Goal: Transaction & Acquisition: Purchase product/service

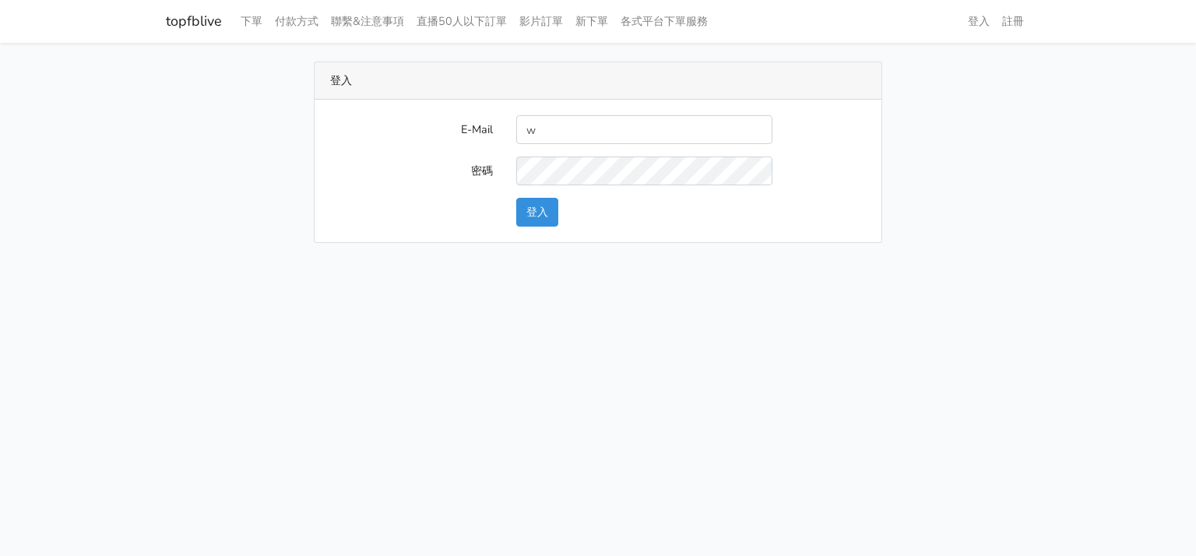
type input "will@popola.co"
click at [407, 106] on div "E-Mail will@popola.co 密碼 登入" at bounding box center [598, 171] width 567 height 143
click at [535, 213] on button "登入" at bounding box center [537, 212] width 42 height 29
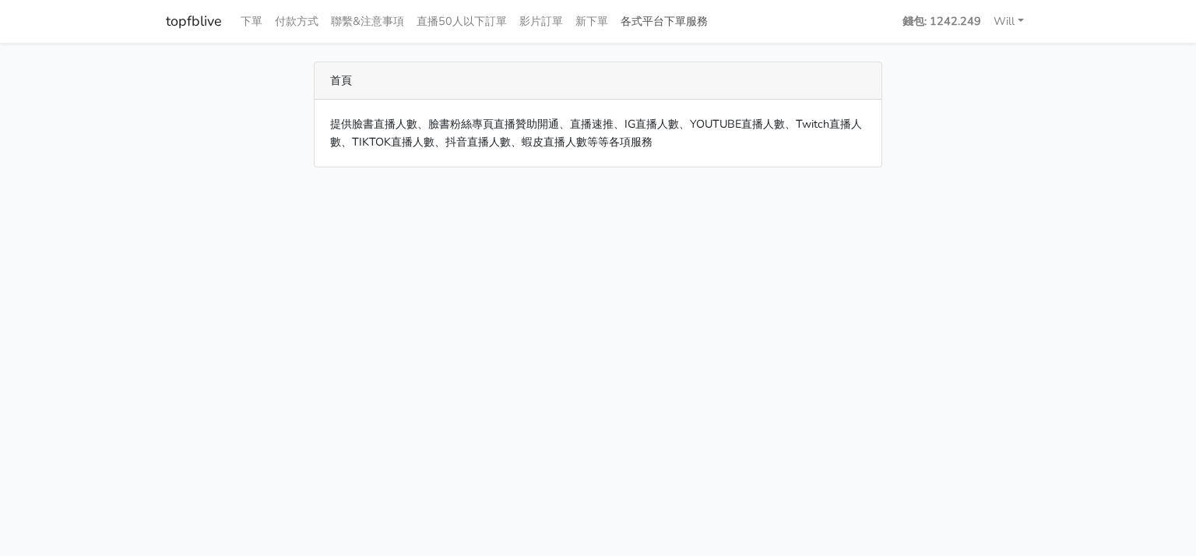
click at [681, 26] on link "各式平台下單服務" at bounding box center [664, 21] width 100 height 30
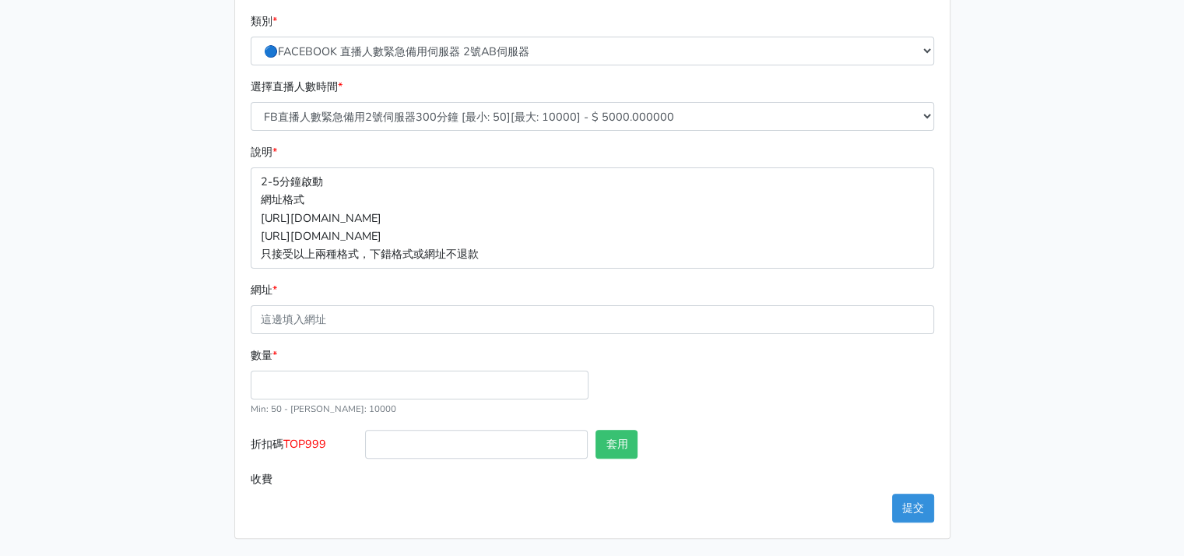
scroll to position [90, 0]
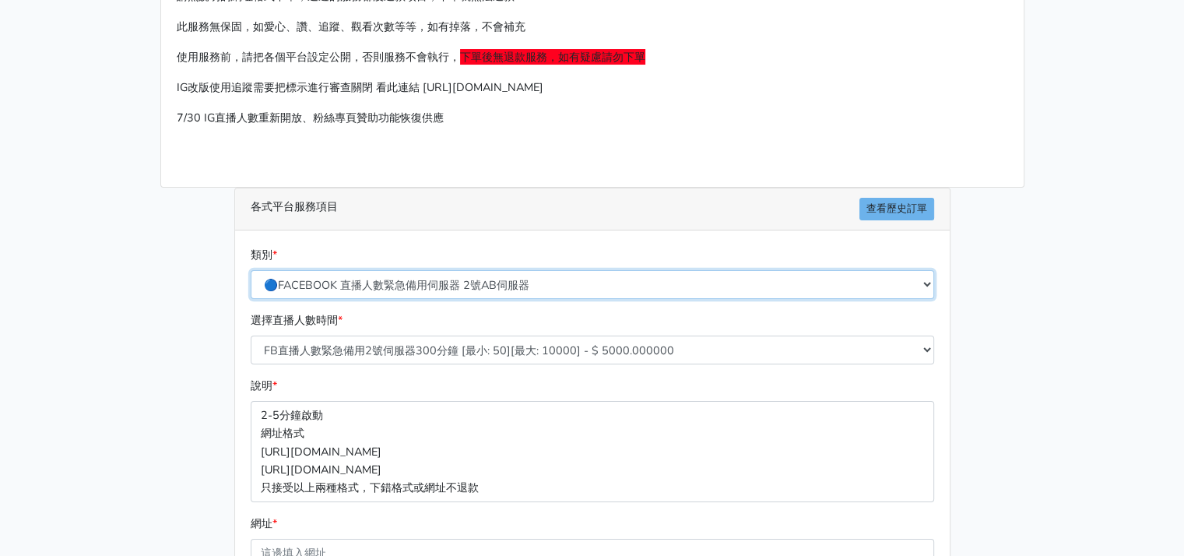
click at [599, 281] on select "🔵FACEBOOK 直播人數緊急備用伺服器 2號AB伺服器 🔵FACEBOOK 網軍專用貼文留言 安全保密 🔵9/30 FACEBOOK 直播人數緩慢進場緩慢…" at bounding box center [593, 284] width 684 height 29
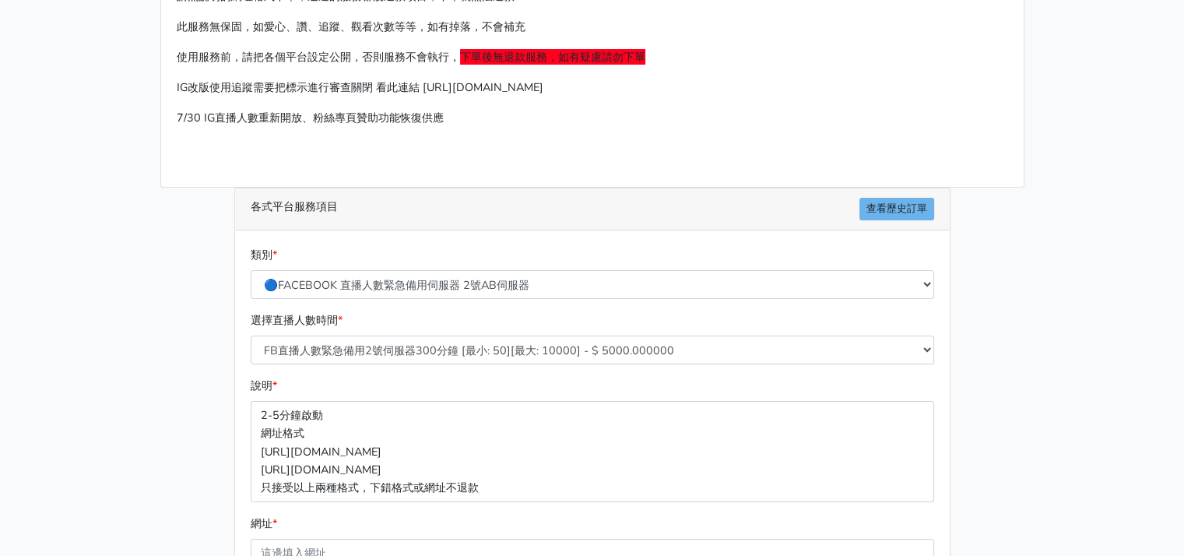
click at [168, 322] on div "請照說明的網址格式下單，這邊的服務都沒退款項目，下單就無法退款 此服務無保固，如愛心、讚、追蹤、觀看次數等等，如有掉落，不會補充 使用服務前，請把各個平台設定…" at bounding box center [593, 371] width 888 height 801
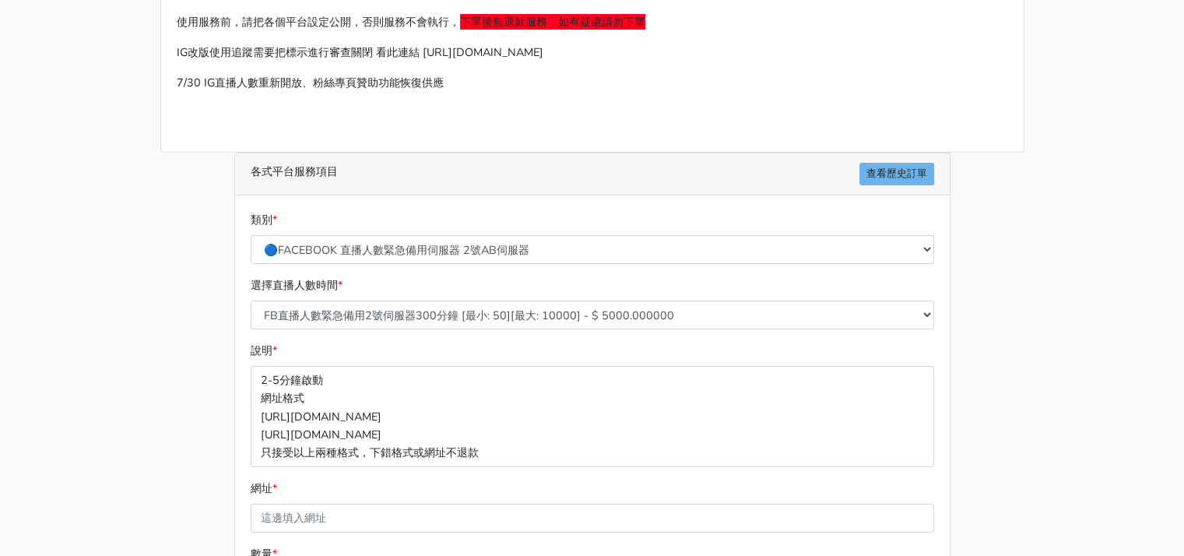
scroll to position [324, 0]
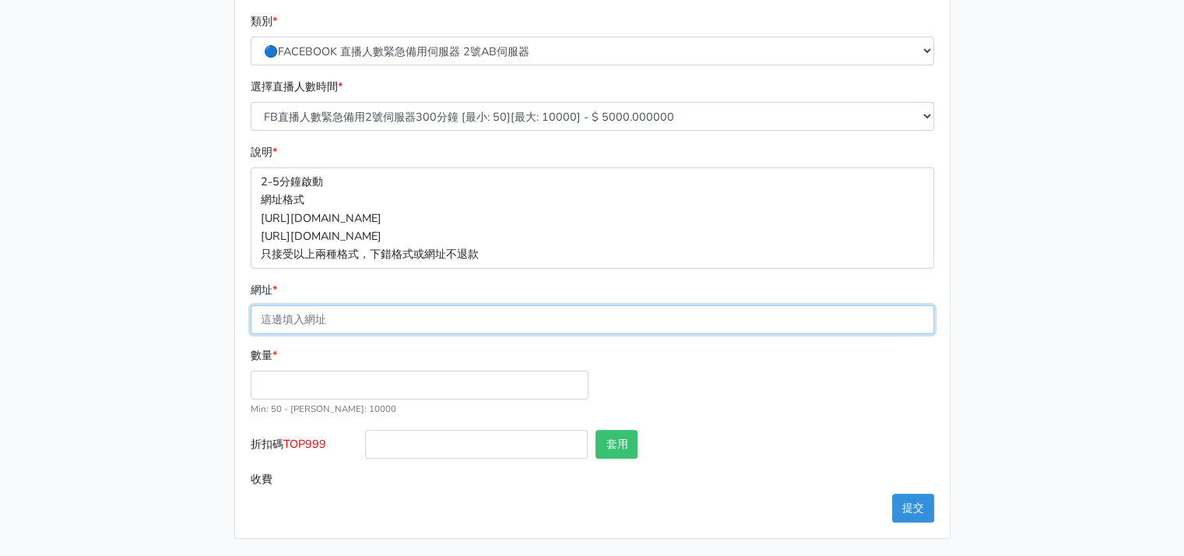
drag, startPoint x: 425, startPoint y: 304, endPoint x: 835, endPoint y: 301, distance: 409.6
click at [425, 305] on input "網址 *" at bounding box center [593, 319] width 684 height 29
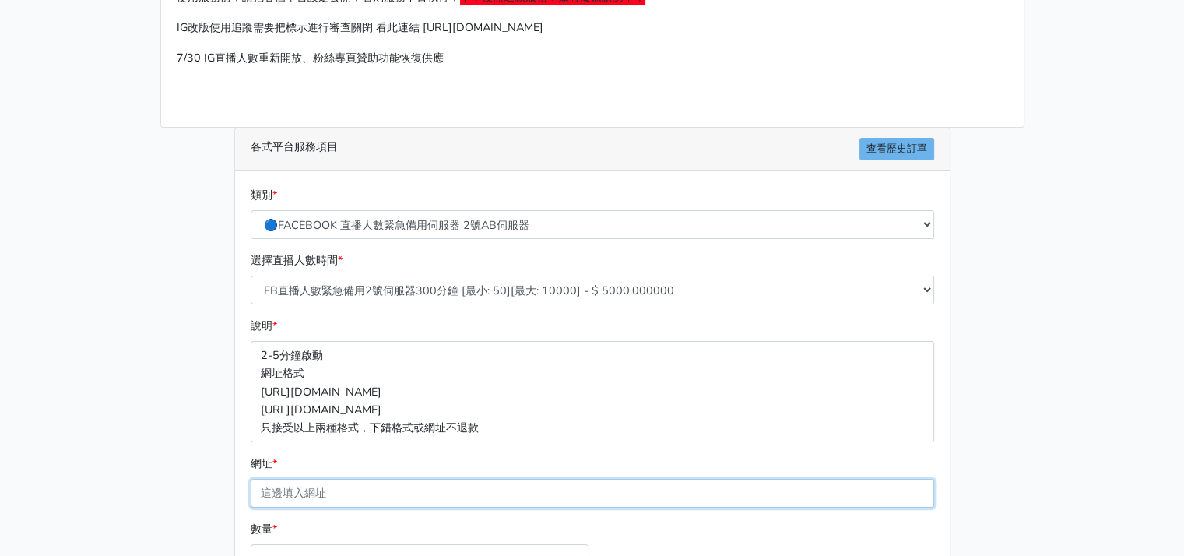
scroll to position [90, 0]
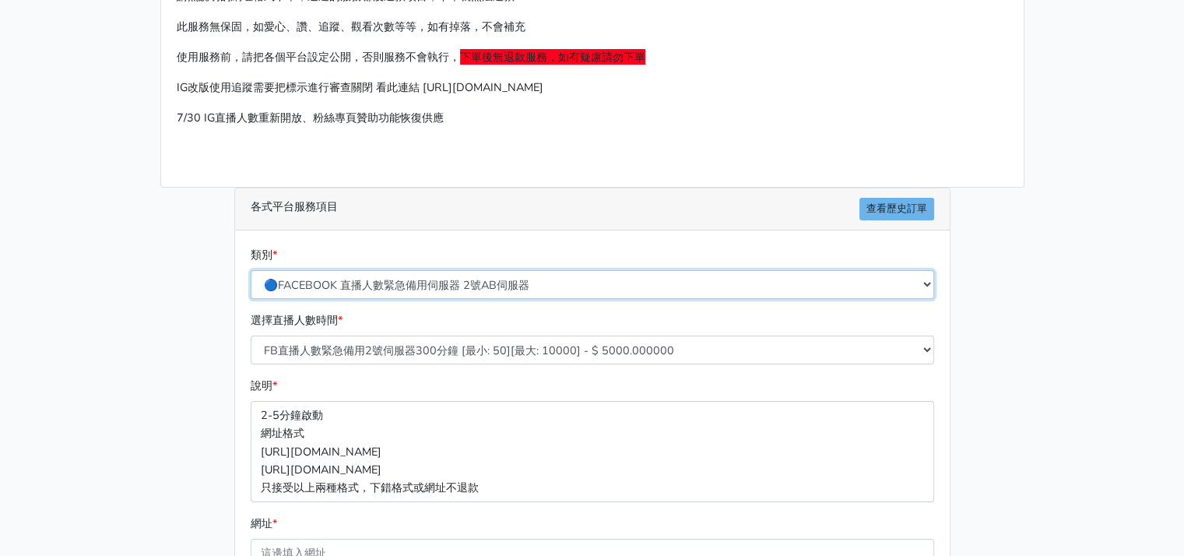
click at [484, 292] on select "🔵FACEBOOK 直播人數緊急備用伺服器 2號AB伺服器 🔵FACEBOOK 網軍專用貼文留言 安全保密 🔵9/30 FACEBOOK 直播人數緩慢進場緩慢…" at bounding box center [593, 284] width 684 height 29
click at [251, 270] on select "🔵FACEBOOK 直播人數緊急備用伺服器 2號AB伺服器 🔵FACEBOOK 網軍專用貼文留言 安全保密 🔵9/30 FACEBOOK 直播人數緩慢進場緩慢…" at bounding box center [593, 284] width 684 height 29
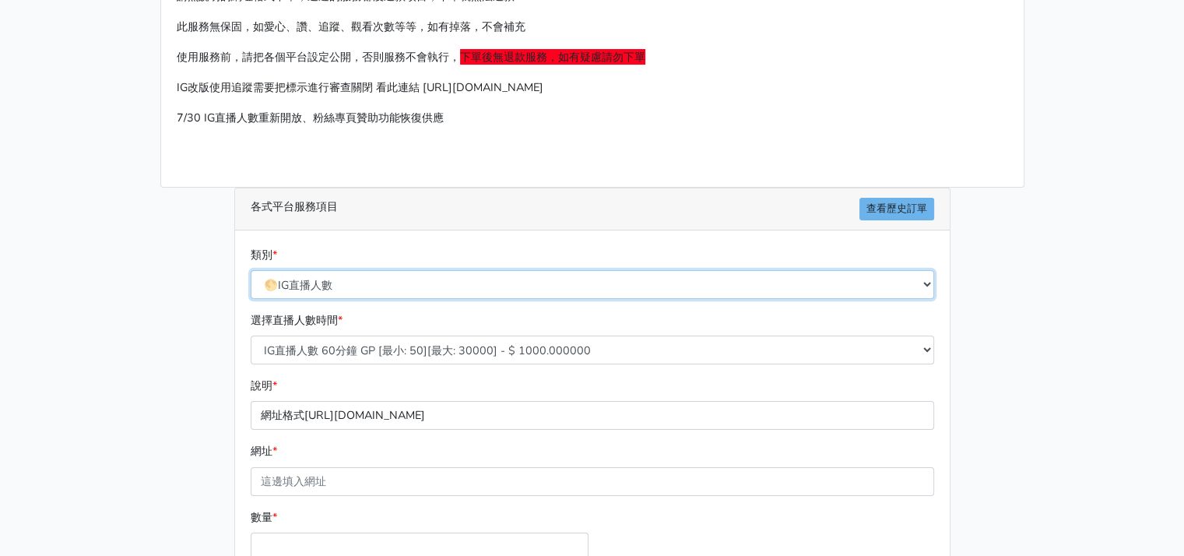
click at [424, 289] on select "🔵FACEBOOK 直播人數緊急備用伺服器 2號AB伺服器 🔵FACEBOOK 網軍專用貼文留言 安全保密 🔵9/30 FACEBOOK 直播人數緩慢進場緩慢…" at bounding box center [593, 284] width 684 height 29
click at [251, 270] on select "🔵FACEBOOK 直播人數緊急備用伺服器 2號AB伺服器 🔵FACEBOOK 網軍專用貼文留言 安全保密 🔵9/30 FACEBOOK 直播人數緩慢進場緩慢…" at bounding box center [593, 284] width 684 height 29
click at [472, 289] on select "🔵FACEBOOK 直播人數緊急備用伺服器 2號AB伺服器 🔵FACEBOOK 網軍專用貼文留言 安全保密 🔵9/30 FACEBOOK 直播人數緩慢進場緩慢…" at bounding box center [593, 284] width 684 height 29
select select "🌕IG 愛心 粉絲追蹤 影片觀看次數 短影片觀看次數"
click at [251, 270] on select "🔵FACEBOOK 直播人數緊急備用伺服器 2號AB伺服器 🔵FACEBOOK 網軍專用貼文留言 安全保密 🔵9/30 FACEBOOK 直播人數緩慢進場緩慢…" at bounding box center [593, 284] width 684 height 29
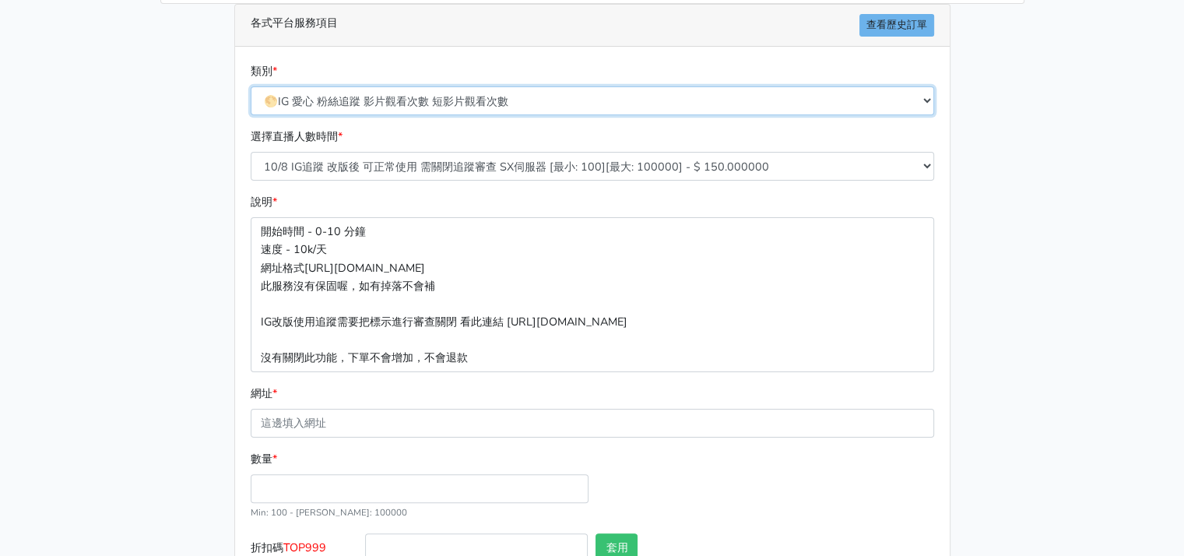
scroll to position [324, 0]
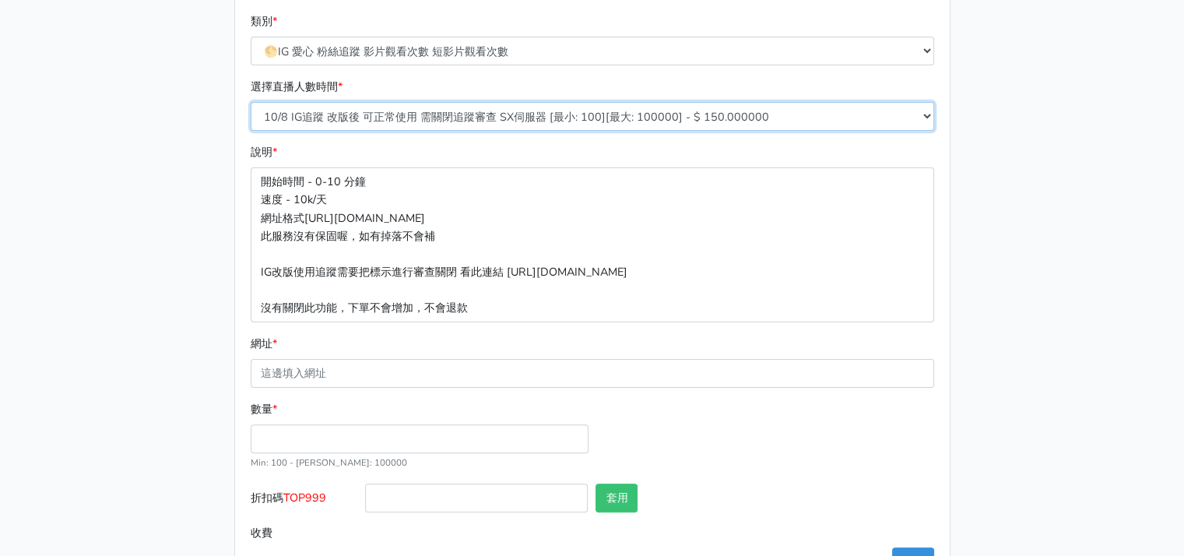
click at [477, 116] on select "10/8 IG追蹤 改版後 可正常使用 需關閉追蹤審查 SX伺服器 [最小: 100][最大: 100000] - $ 150.000000 IG貼文留言 J…" at bounding box center [593, 116] width 684 height 29
select select "630"
click at [251, 131] on select "10/8 IG追蹤 改版後 可正常使用 需關閉追蹤審查 SX伺服器 [最小: 100][最大: 100000] - $ 150.000000 IG貼文留言 J…" at bounding box center [593, 116] width 684 height 29
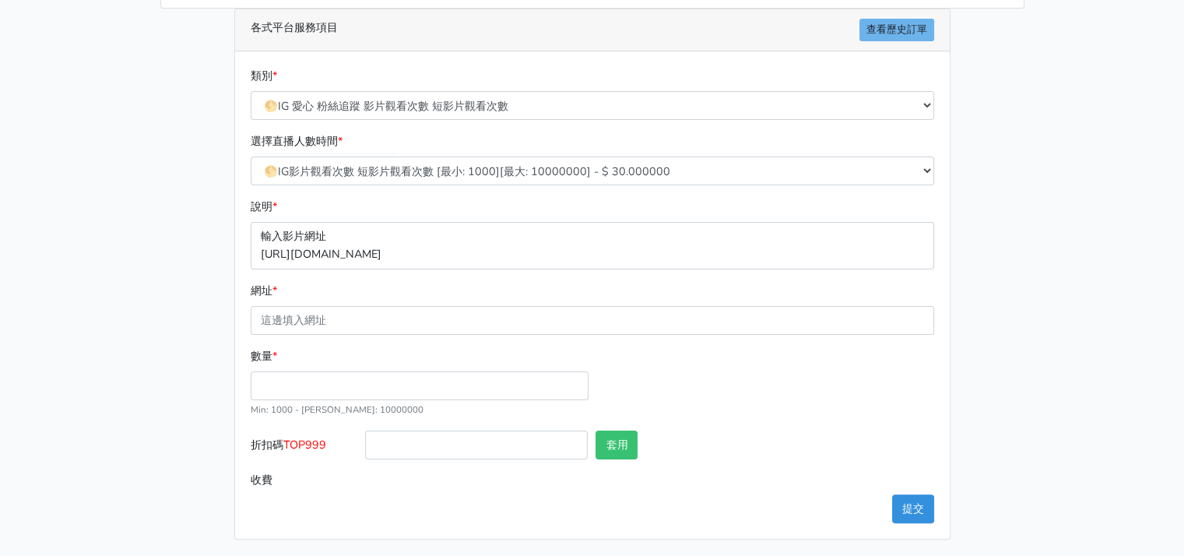
drag, startPoint x: 90, startPoint y: 371, endPoint x: 204, endPoint y: 333, distance: 120.7
click at [90, 371] on main "請照說明的網址格式下單，這邊的服務都沒退款項目，下單就無法退款 此服務無保固，如愛心、讚、追蹤、觀看次數等等，如有掉落，不會補充 使用服務前，請把各個平台設定…" at bounding box center [592, 165] width 1184 height 785
click at [318, 322] on input "網址 *" at bounding box center [593, 320] width 684 height 29
drag, startPoint x: 490, startPoint y: 255, endPoint x: 449, endPoint y: 274, distance: 44.9
click at [490, 255] on p "輸入影片網址 [URL][DOMAIN_NAME]" at bounding box center [593, 245] width 684 height 47
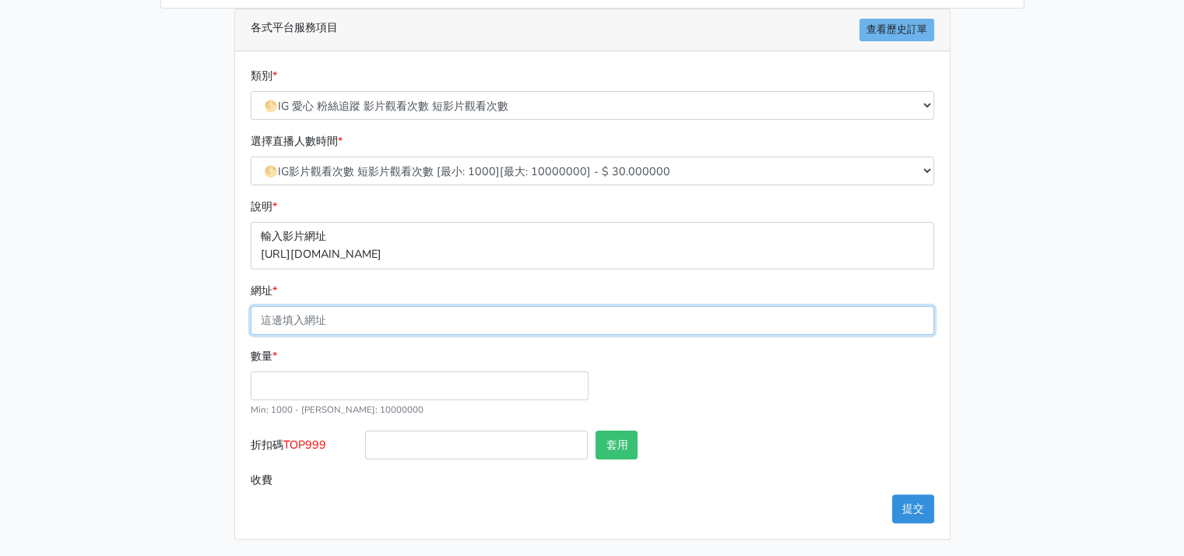
click at [389, 315] on input "網址 *" at bounding box center [593, 320] width 684 height 29
paste input "[URL][DOMAIN_NAME]"
type input "[URL][DOMAIN_NAME]"
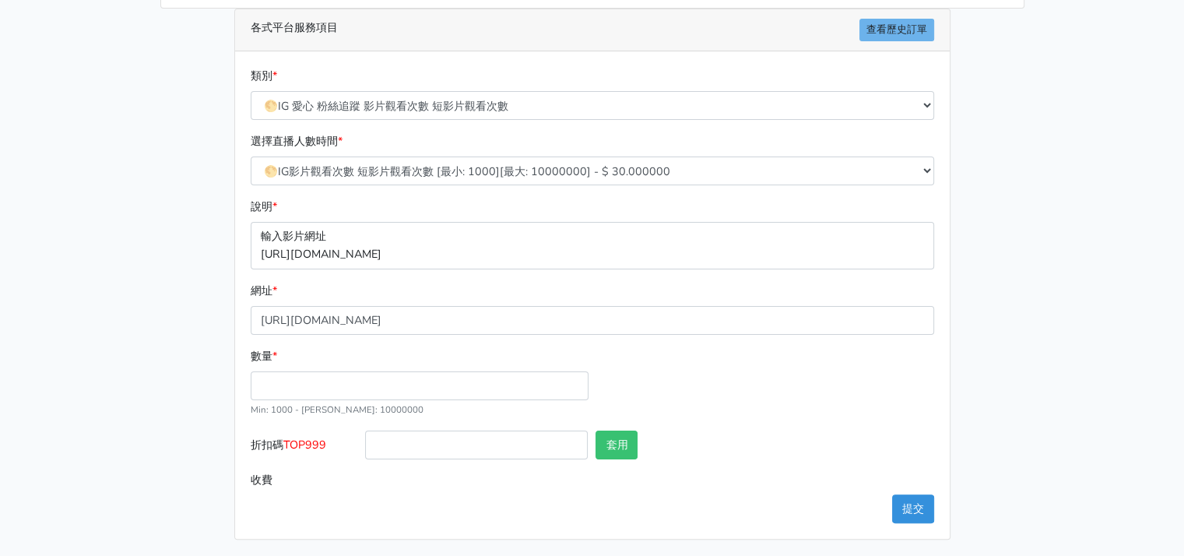
click at [198, 371] on div "請照說明的網址格式下單，這邊的服務都沒退款項目，下單就無法退款 此服務無保固，如愛心、讚、追蹤、觀看次數等等，如有掉落，不會補充 使用服務前，請把各個平台設定…" at bounding box center [593, 166] width 888 height 748
click at [287, 385] on input "數量 *" at bounding box center [420, 385] width 338 height 29
type input "500"
type input "15.000"
click at [193, 392] on div "請照說明的網址格式下單，這邊的服務都沒退款項目，下單就無法退款 此服務無保固，如愛心、讚、追蹤、觀看次數等等，如有掉落，不會補充 使用服務前，請把各個平台設定…" at bounding box center [593, 166] width 888 height 748
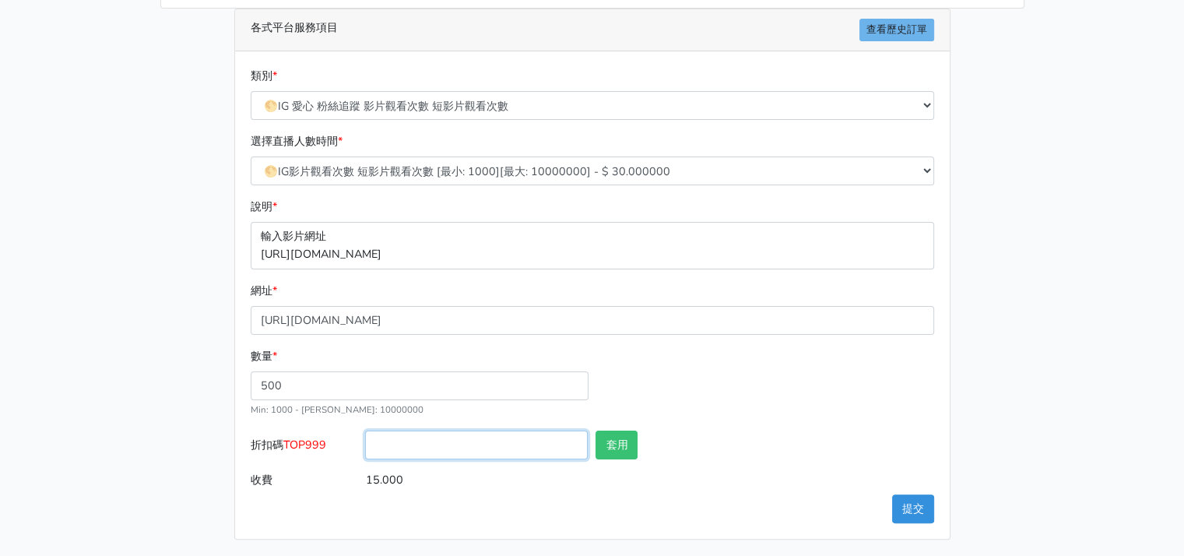
click at [392, 440] on input "折扣碼 TOP999" at bounding box center [476, 445] width 223 height 29
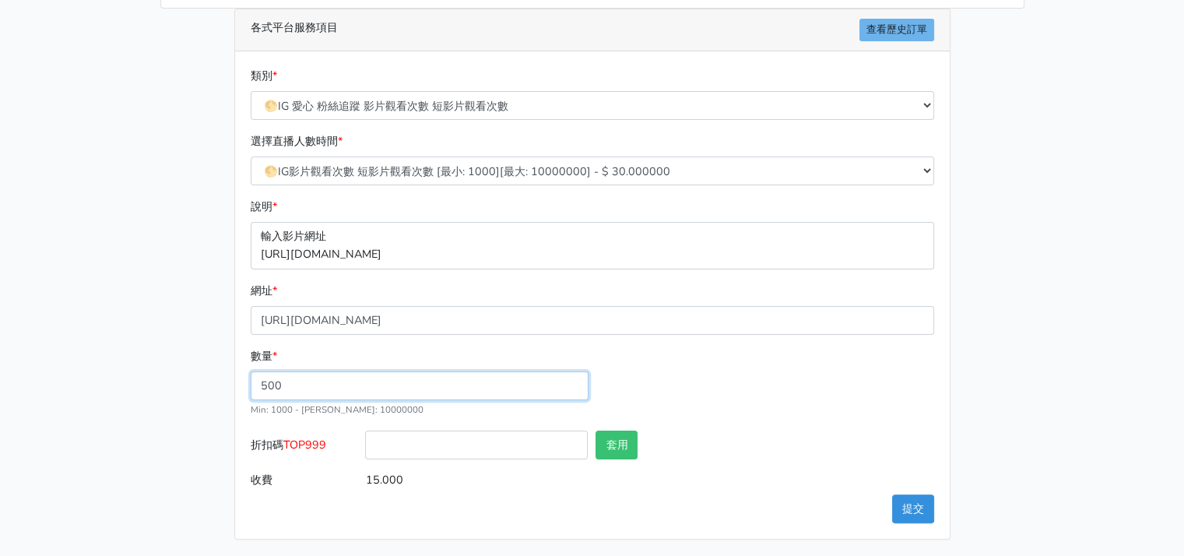
click at [273, 384] on input "500" at bounding box center [420, 385] width 338 height 29
drag, startPoint x: 266, startPoint y: 385, endPoint x: 256, endPoint y: 383, distance: 9.5
click at [256, 383] on input "500" at bounding box center [420, 385] width 338 height 29
click at [269, 382] on input "300" at bounding box center [420, 385] width 338 height 29
drag, startPoint x: 290, startPoint y: 380, endPoint x: 247, endPoint y: 382, distance: 42.9
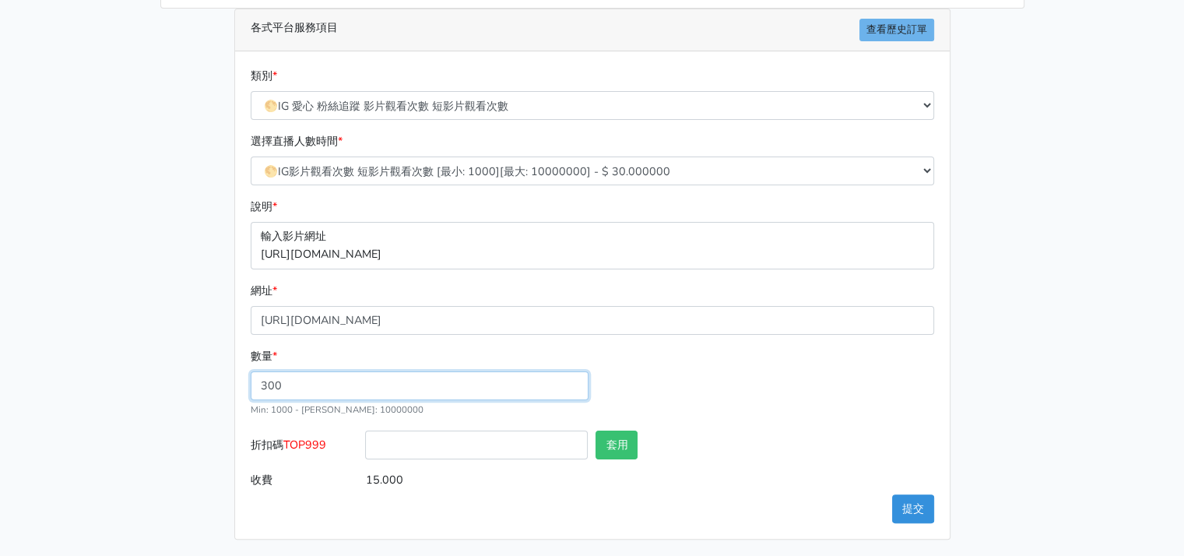
click at [247, 382] on div "數量 * 300 Min: 1000 - [PERSON_NAME]: 10000000" at bounding box center [420, 382] width 346 height 71
type input "125"
type input "3.750"
click at [695, 378] on div "數量 * 125 Min: 1000 - [PERSON_NAME]: 10000000" at bounding box center [593, 388] width 692 height 83
drag, startPoint x: 265, startPoint y: 380, endPoint x: 359, endPoint y: 376, distance: 94.3
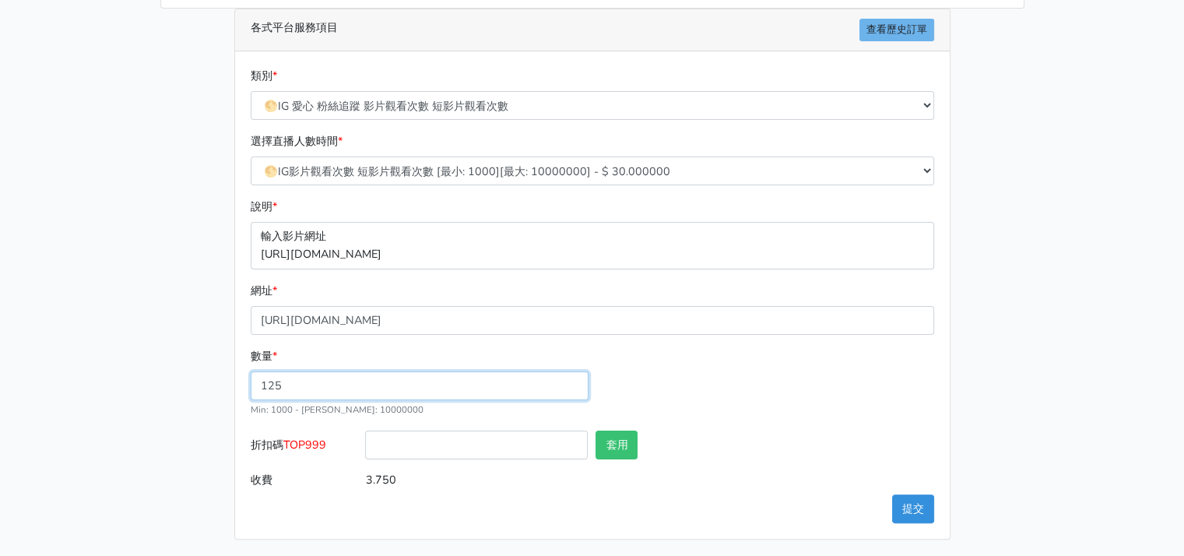
click at [358, 376] on input "125" at bounding box center [420, 385] width 338 height 29
type input "1"
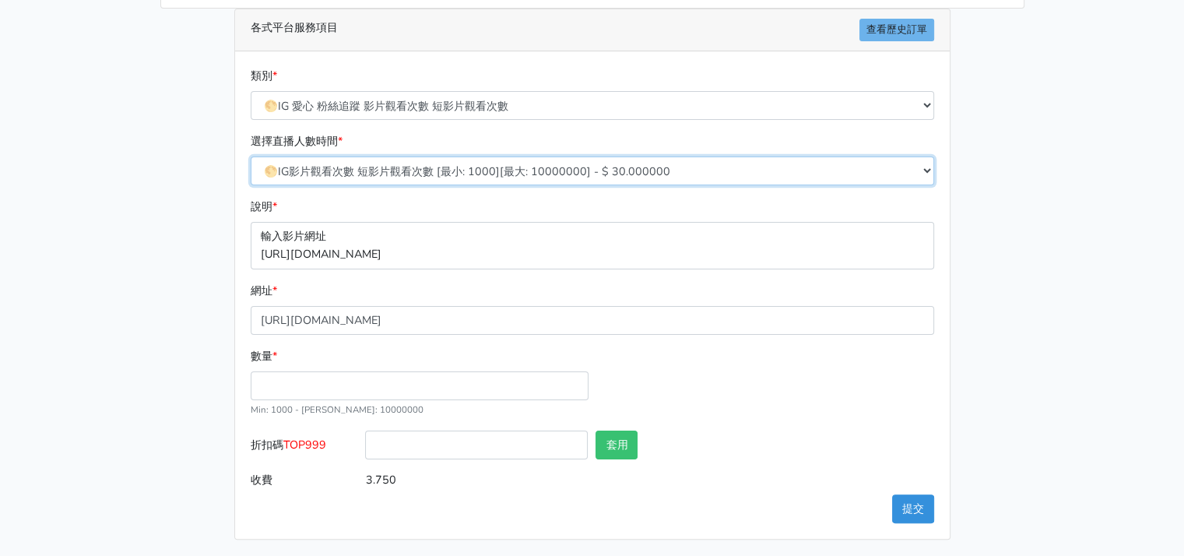
click at [480, 174] on select "10/8 IG追蹤 改版後 可正常使用 需關閉追蹤審查 SX伺服器 [最小: 100][最大: 100000] - $ 150.000000 IG貼文留言 J…" at bounding box center [593, 171] width 684 height 29
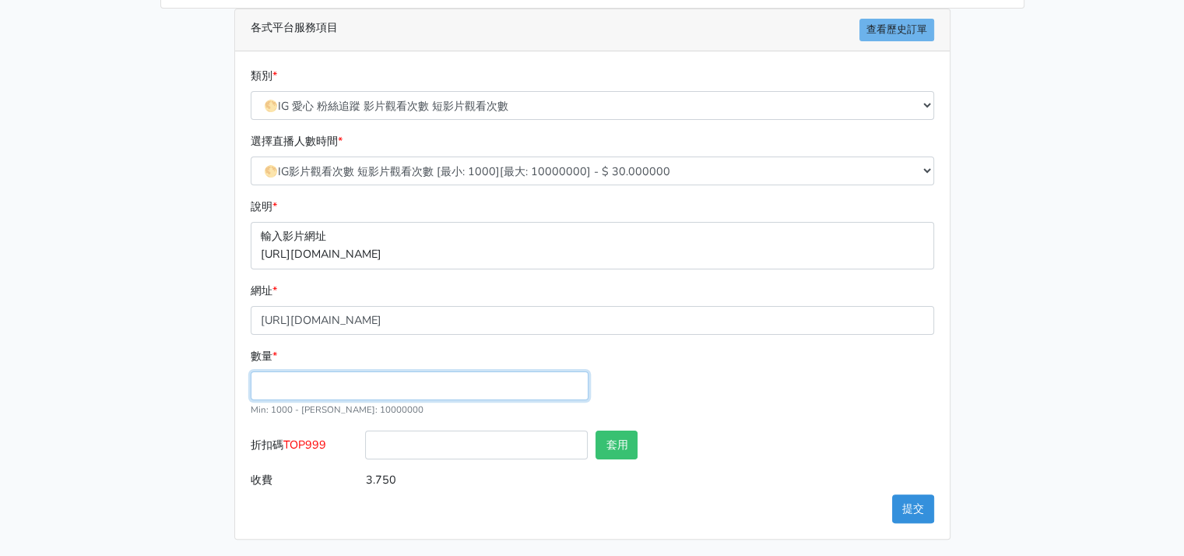
drag, startPoint x: 322, startPoint y: 383, endPoint x: 333, endPoint y: 389, distance: 13.2
click at [320, 385] on input "數量 *" at bounding box center [420, 385] width 338 height 29
click at [228, 385] on div "各式平台服務項目 查看歷史訂單 類別 * 🔵FACEBOOK 直播人數緊急備用伺服器 2號AB伺服器 🔵FACEBOOK 網軍專用貼文留言 安全保密 🔵9/3…" at bounding box center [593, 274] width 740 height 531
drag, startPoint x: 293, startPoint y: 386, endPoint x: 219, endPoint y: 382, distance: 74.1
click at [219, 382] on div "請照說明的網址格式下單，這邊的服務都沒退款項目，下單就無法退款 此服務無保固，如愛心、讚、追蹤、觀看次數等等，如有掉落，不會補充 使用服務前，請把各個平台設定…" at bounding box center [593, 166] width 888 height 748
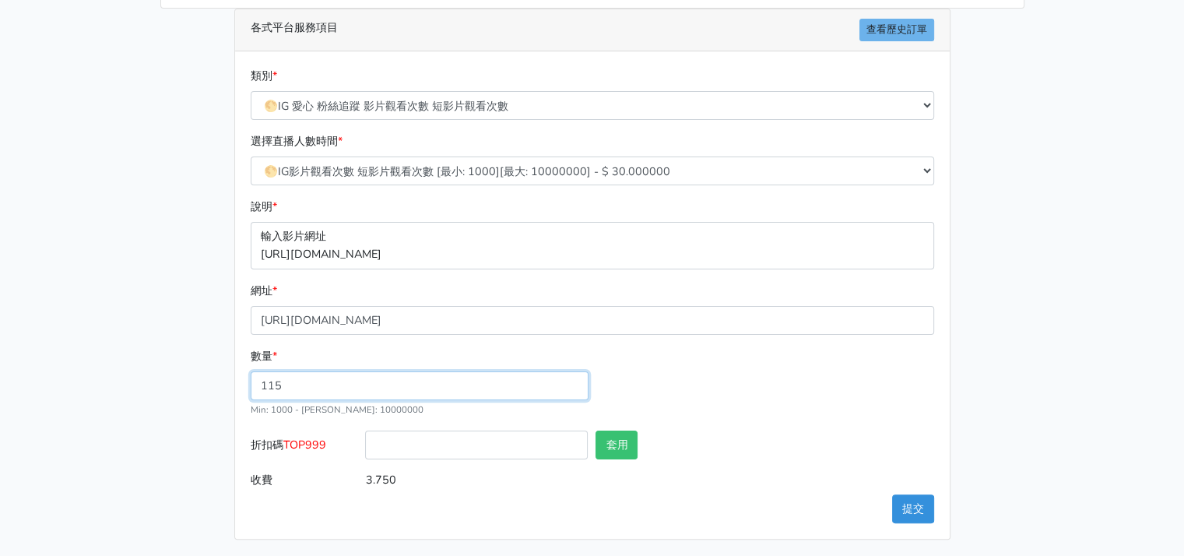
type input "115"
type input "3.450"
